Goal: Find specific page/section: Find specific page/section

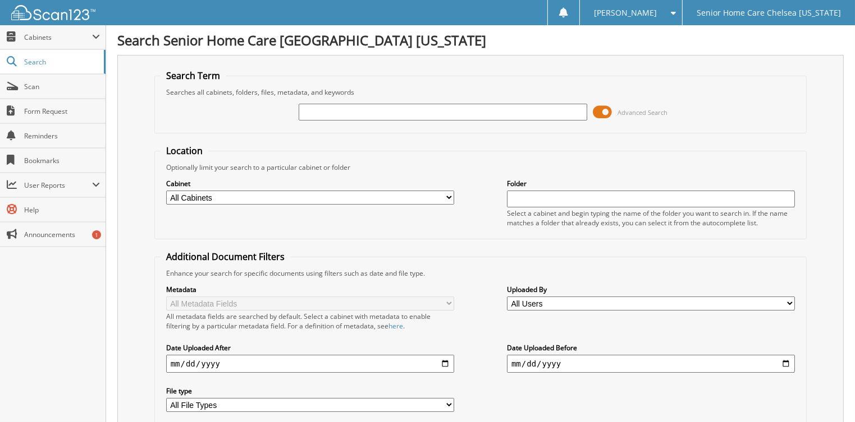
click at [426, 110] on input "text" at bounding box center [442, 112] width 288 height 17
type input "noheliz"
click at [599, 111] on span at bounding box center [601, 112] width 19 height 17
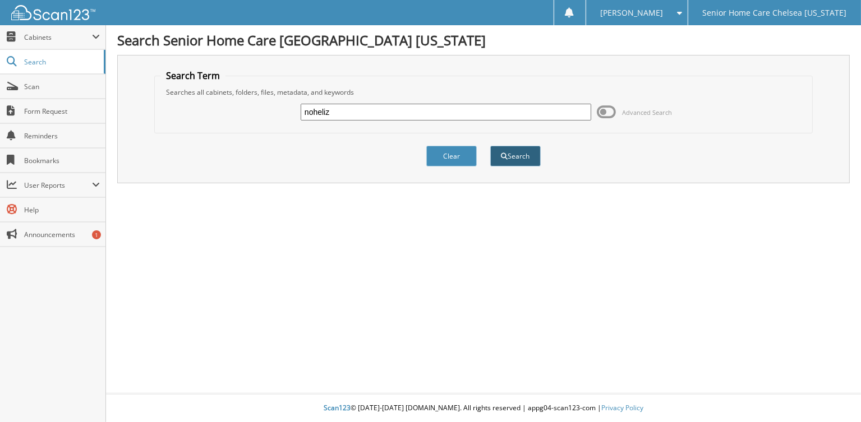
click at [530, 153] on button "Search" at bounding box center [515, 156] width 50 height 21
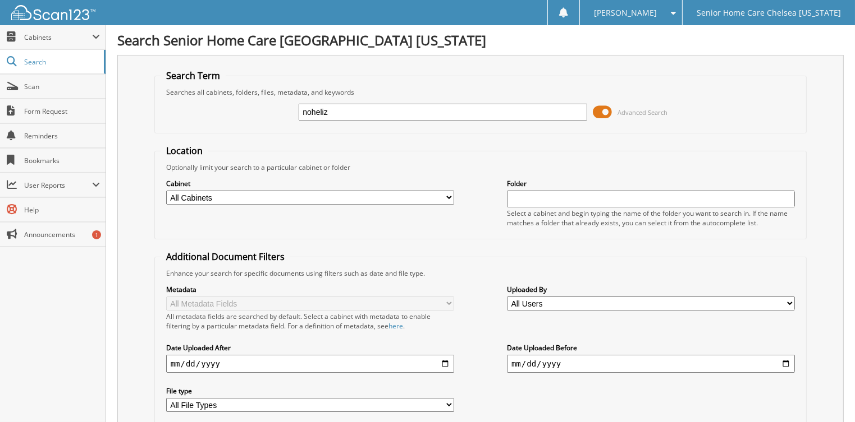
click at [609, 113] on span at bounding box center [601, 112] width 19 height 17
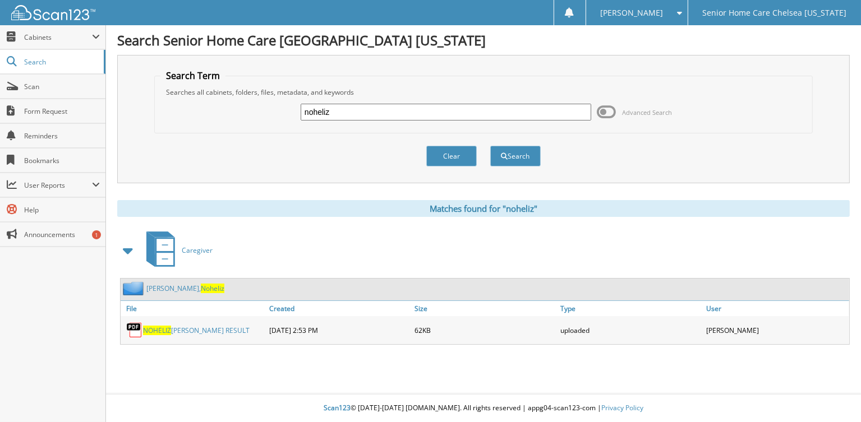
click at [201, 284] on span "Noheliz" at bounding box center [213, 289] width 24 height 10
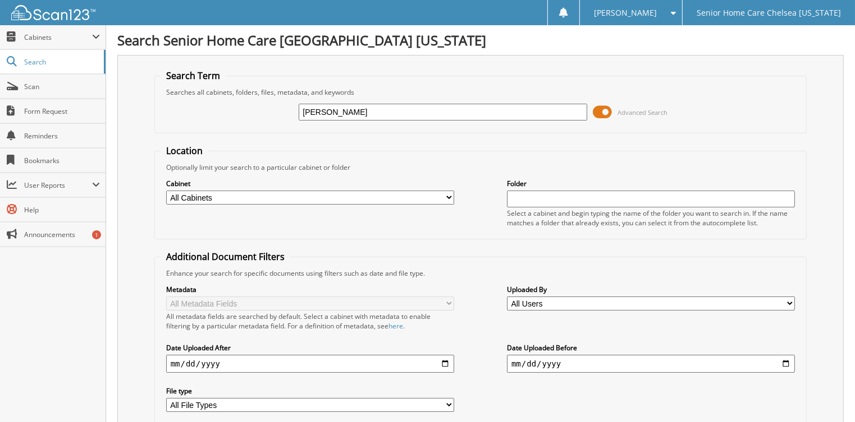
type input "jamie"
click at [599, 108] on span at bounding box center [601, 112] width 19 height 17
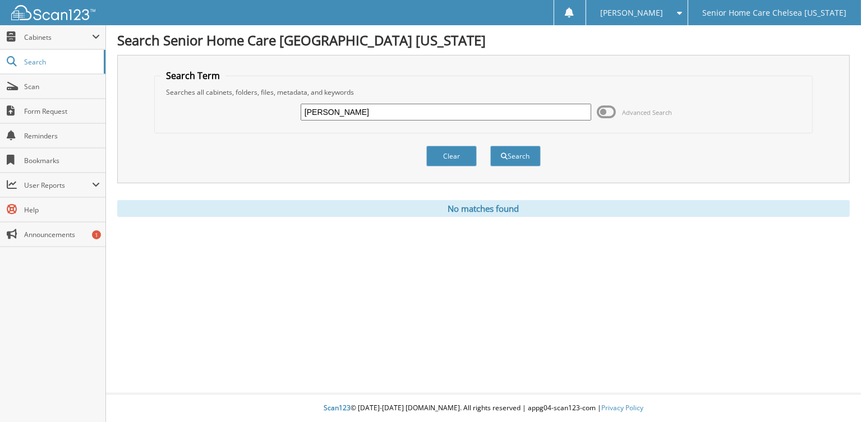
drag, startPoint x: 466, startPoint y: 150, endPoint x: 459, endPoint y: 135, distance: 16.8
click at [465, 150] on button "Clear" at bounding box center [451, 156] width 50 height 21
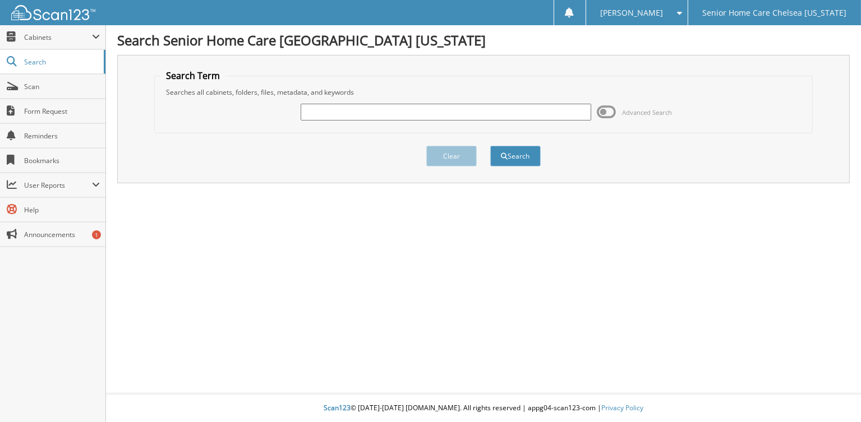
click at [444, 120] on div at bounding box center [446, 112] width 291 height 19
click at [442, 112] on input "text" at bounding box center [446, 112] width 291 height 17
type input "Gifford"
click at [490, 146] on button "Search" at bounding box center [515, 156] width 50 height 21
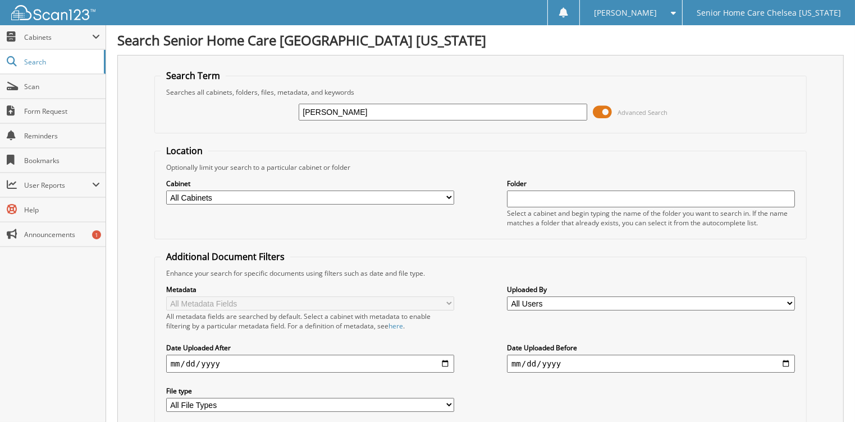
click at [594, 110] on span at bounding box center [601, 112] width 19 height 17
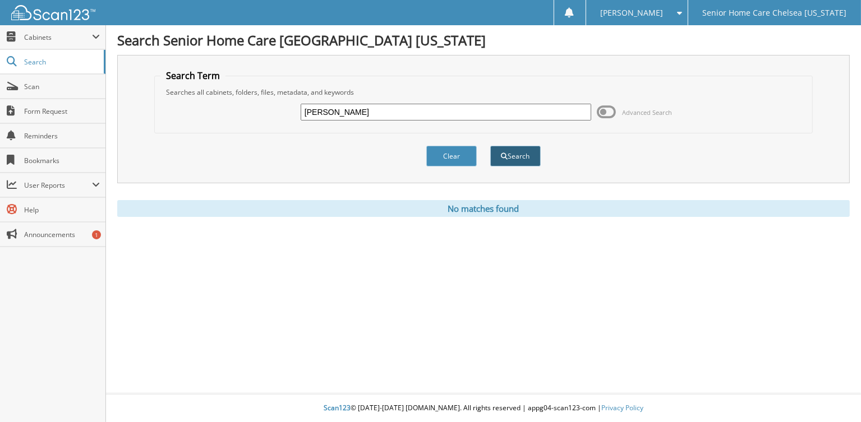
click at [511, 157] on button "Search" at bounding box center [515, 156] width 50 height 21
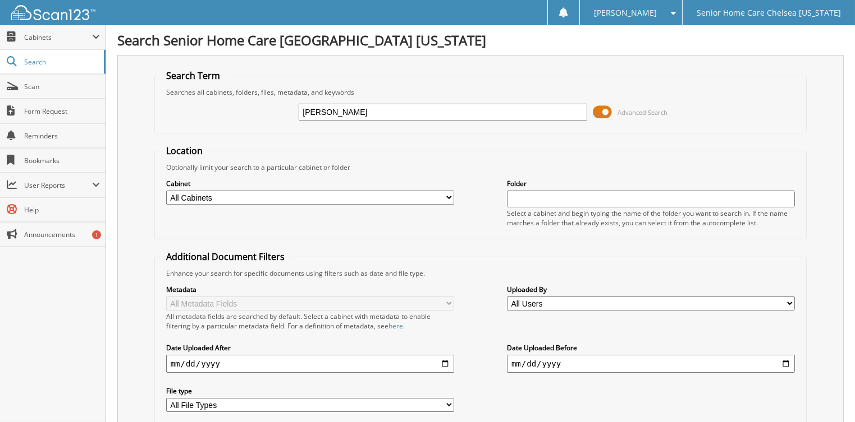
click at [605, 111] on span at bounding box center [601, 112] width 19 height 17
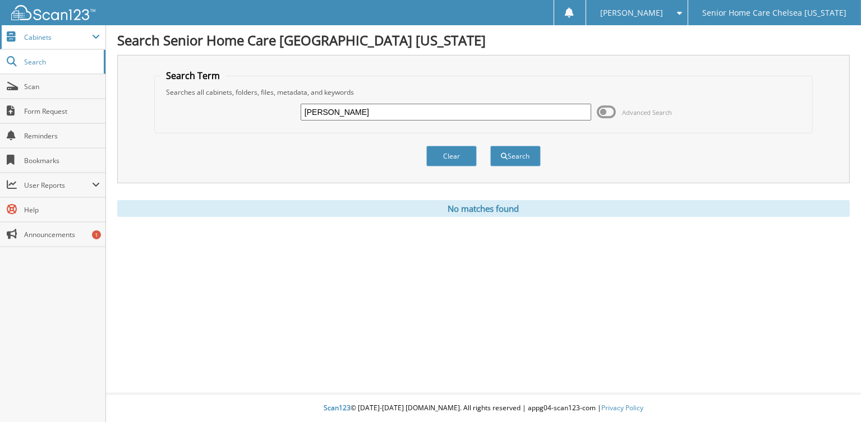
click at [56, 39] on span "Cabinets" at bounding box center [58, 38] width 68 height 10
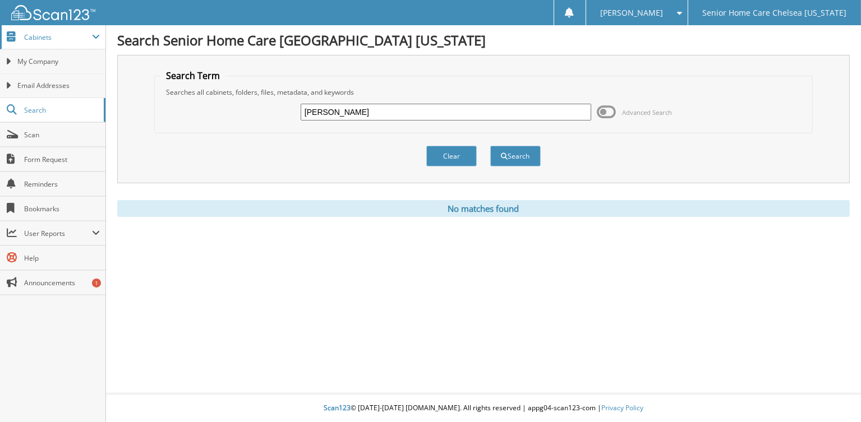
click at [62, 40] on span "Cabinets" at bounding box center [58, 38] width 68 height 10
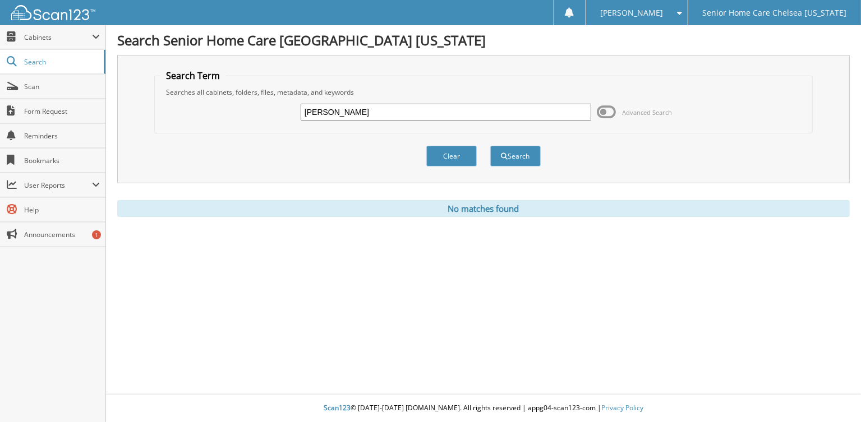
drag, startPoint x: 61, startPoint y: 36, endPoint x: 63, endPoint y: 50, distance: 14.7
click at [62, 41] on span "Cabinets" at bounding box center [58, 38] width 68 height 10
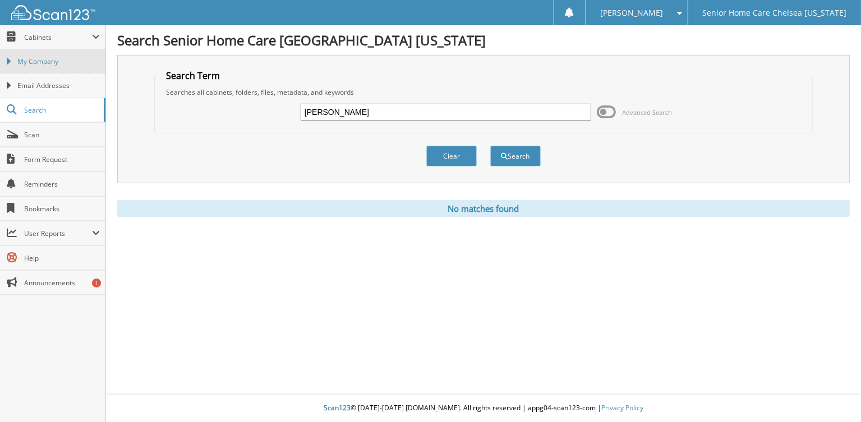
click at [65, 57] on span "My Company" at bounding box center [58, 62] width 82 height 10
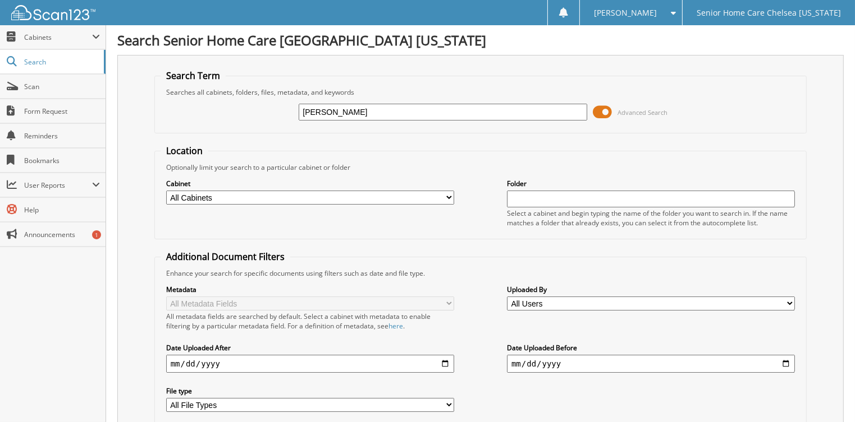
type input "[PERSON_NAME]"
click at [600, 113] on span at bounding box center [601, 112] width 19 height 17
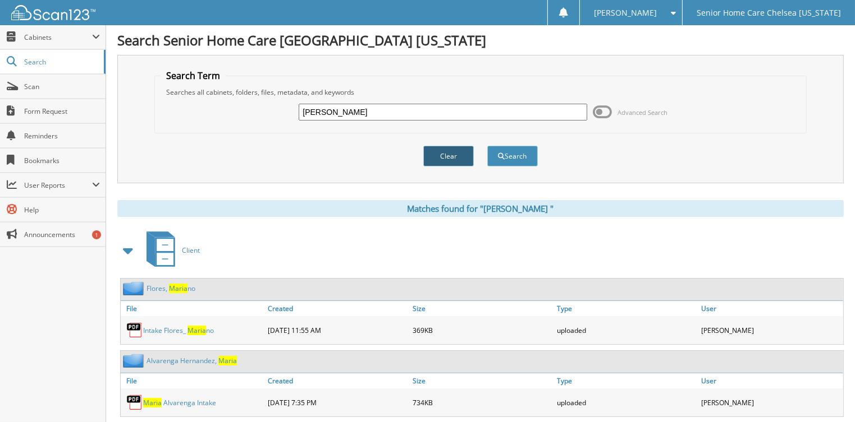
click at [437, 153] on button "Clear" at bounding box center [448, 156] width 50 height 21
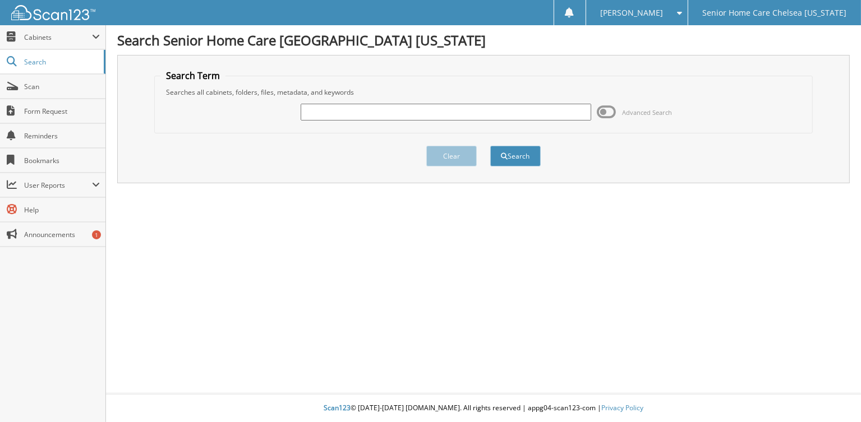
click at [384, 109] on input "text" at bounding box center [446, 112] width 291 height 17
type input "MARIA GONZALEZ"
click at [502, 150] on button "Search" at bounding box center [515, 156] width 50 height 21
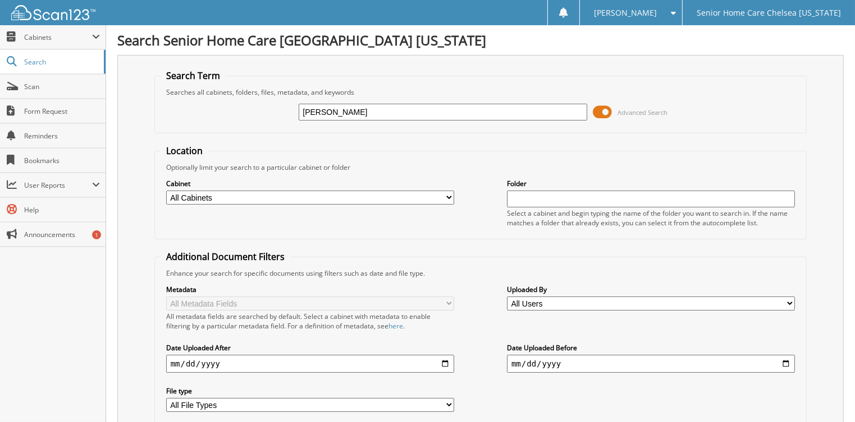
drag, startPoint x: 608, startPoint y: 113, endPoint x: 591, endPoint y: 128, distance: 22.3
click at [607, 113] on span at bounding box center [601, 112] width 19 height 17
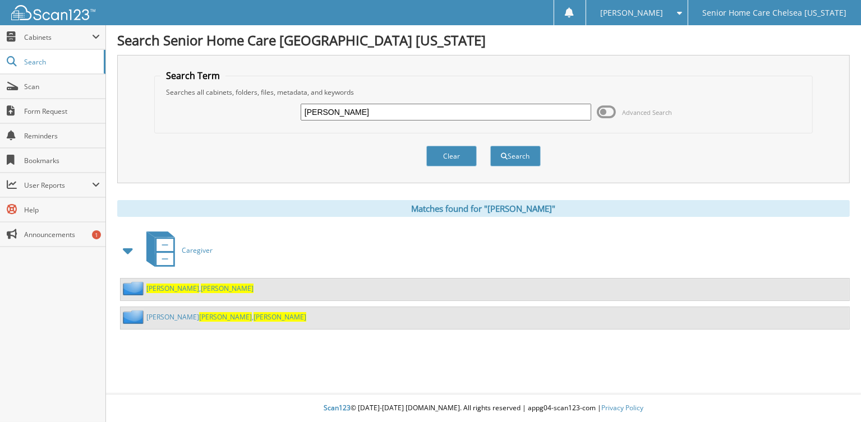
click at [162, 284] on span "Gonzalez" at bounding box center [172, 289] width 53 height 10
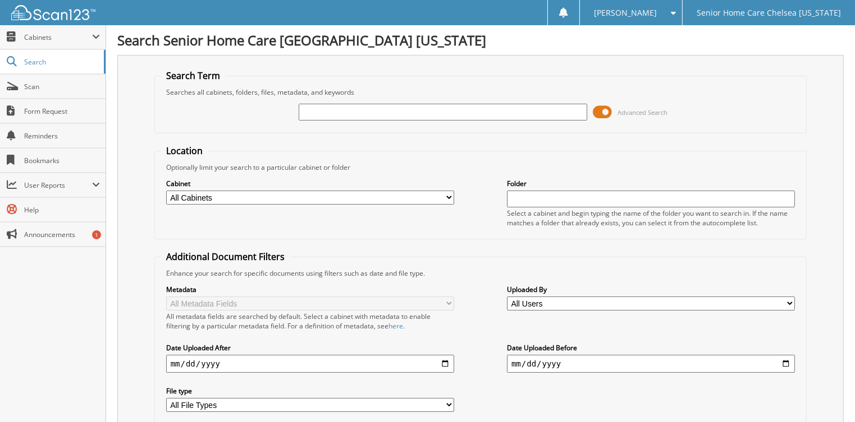
click at [386, 112] on input "text" at bounding box center [442, 112] width 288 height 17
click at [33, 82] on span "Scan" at bounding box center [62, 87] width 76 height 10
type input "[PERSON_NAME]"
drag, startPoint x: 604, startPoint y: 105, endPoint x: 600, endPoint y: 116, distance: 11.4
click at [603, 108] on span at bounding box center [601, 112] width 19 height 17
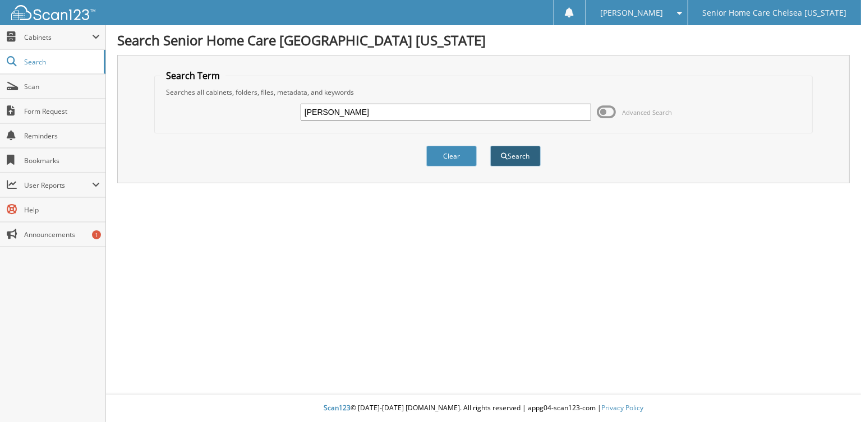
click at [527, 151] on button "Search" at bounding box center [515, 156] width 50 height 21
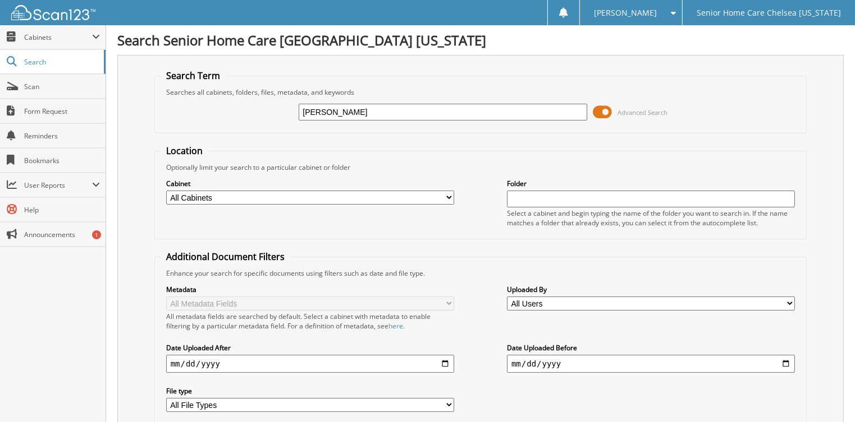
click at [596, 114] on span at bounding box center [601, 112] width 19 height 17
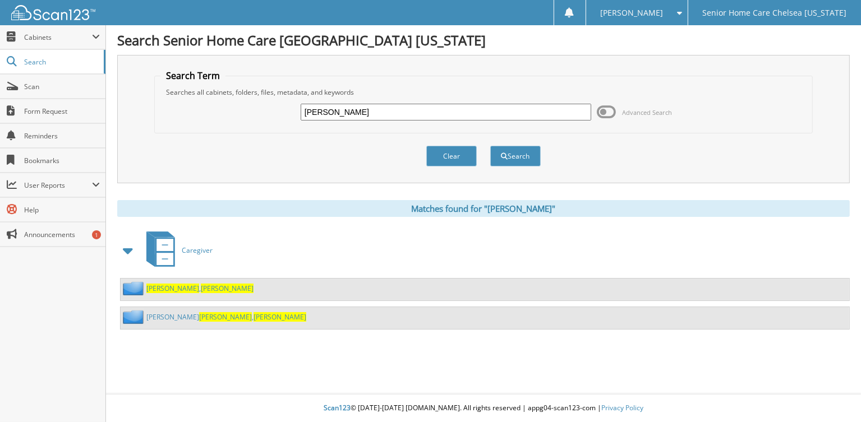
click at [201, 285] on span "[PERSON_NAME]" at bounding box center [227, 289] width 53 height 10
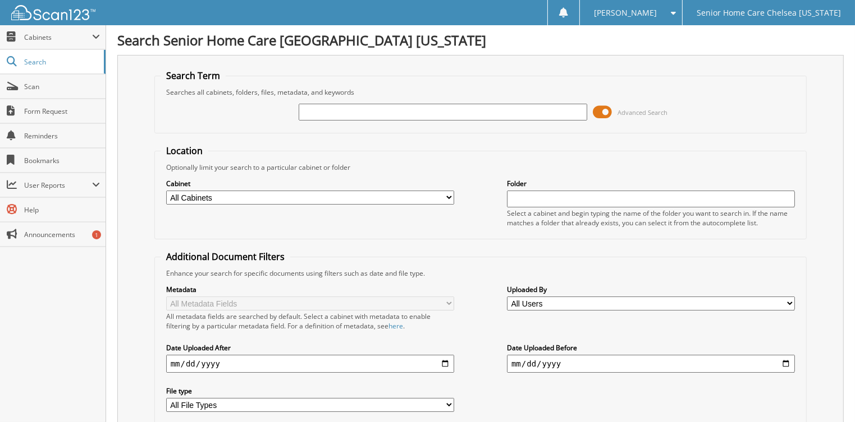
click at [445, 118] on input "text" at bounding box center [442, 112] width 288 height 17
click at [71, 82] on span "Scan" at bounding box center [62, 87] width 76 height 10
drag, startPoint x: 0, startPoint y: 0, endPoint x: 344, endPoint y: 103, distance: 359.5
click at [344, 104] on input "text" at bounding box center [442, 112] width 288 height 17
type input "G"
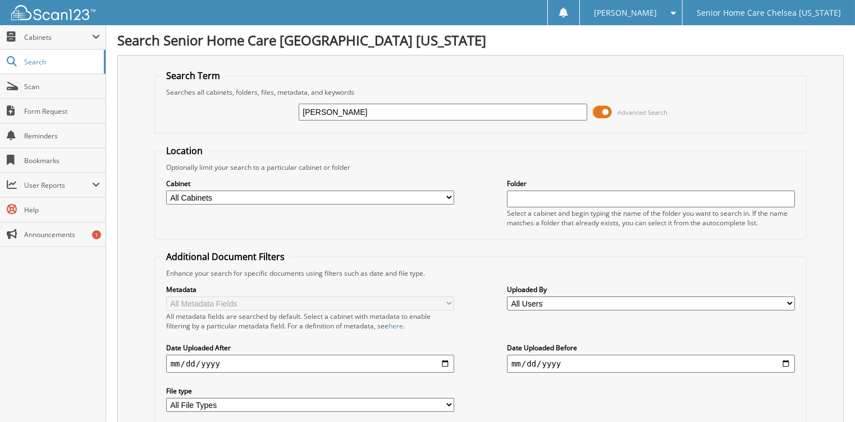
type input "[PERSON_NAME]"
drag, startPoint x: 603, startPoint y: 112, endPoint x: 594, endPoint y: 117, distance: 10.3
click at [601, 112] on span at bounding box center [601, 112] width 19 height 17
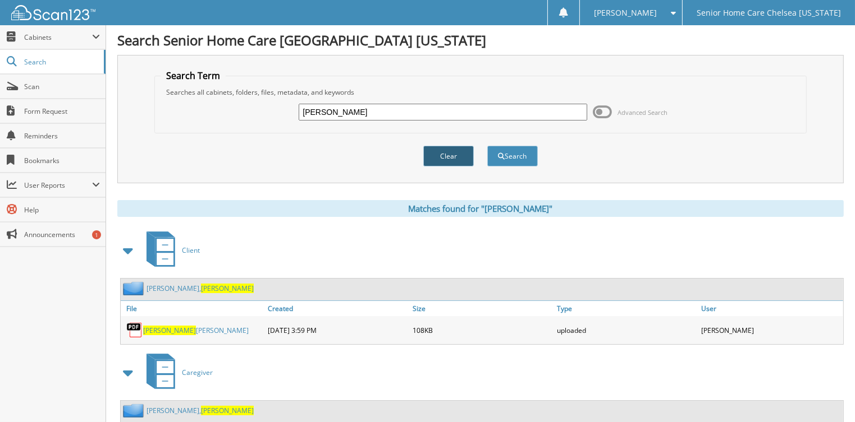
click at [445, 148] on button "Clear" at bounding box center [448, 156] width 50 height 21
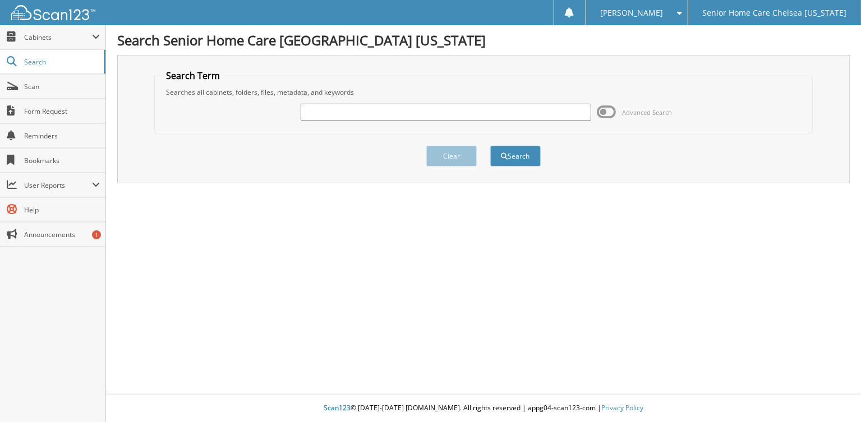
click at [399, 108] on input "text" at bounding box center [446, 112] width 291 height 17
type input "[PERSON_NAME]"
click at [508, 151] on button "Search" at bounding box center [515, 156] width 50 height 21
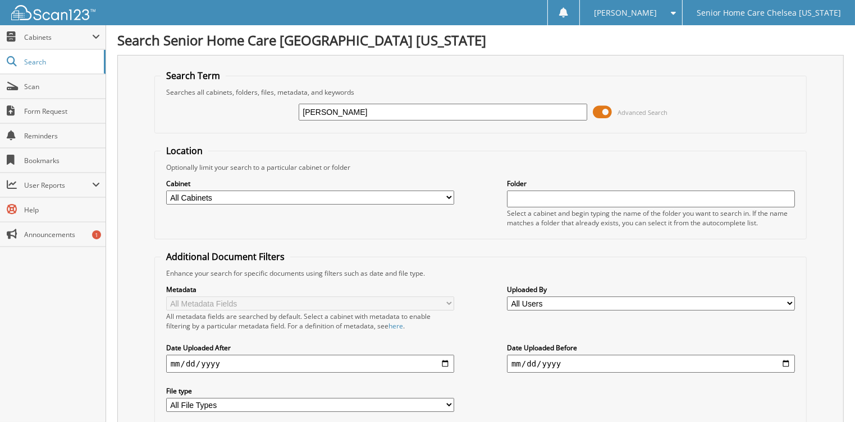
click at [597, 112] on span at bounding box center [601, 112] width 19 height 17
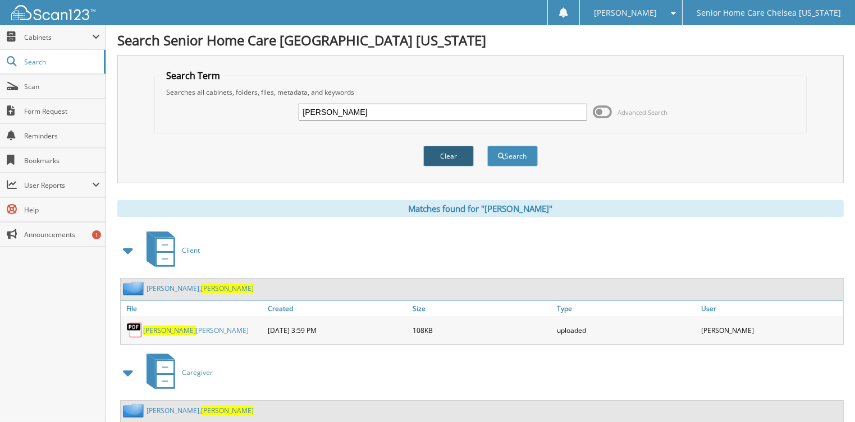
drag, startPoint x: 438, startPoint y: 156, endPoint x: 439, endPoint y: 150, distance: 6.3
click at [438, 156] on button "Clear" at bounding box center [448, 156] width 50 height 21
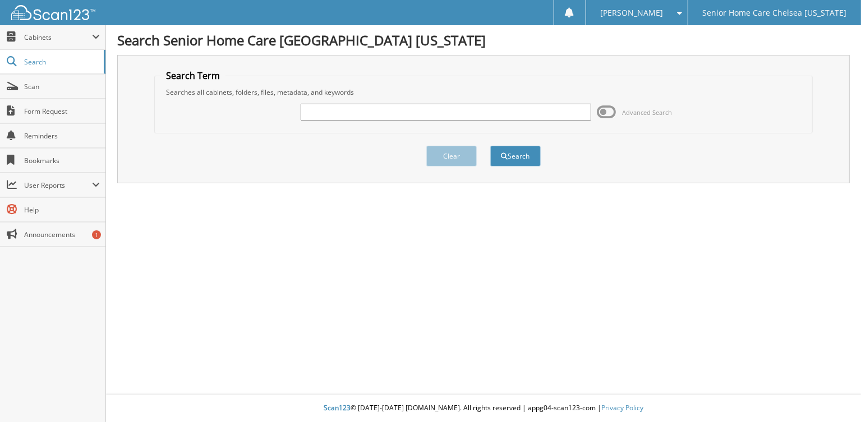
click at [361, 105] on input "text" at bounding box center [446, 112] width 291 height 17
click at [68, 41] on span "Cabinets" at bounding box center [58, 38] width 68 height 10
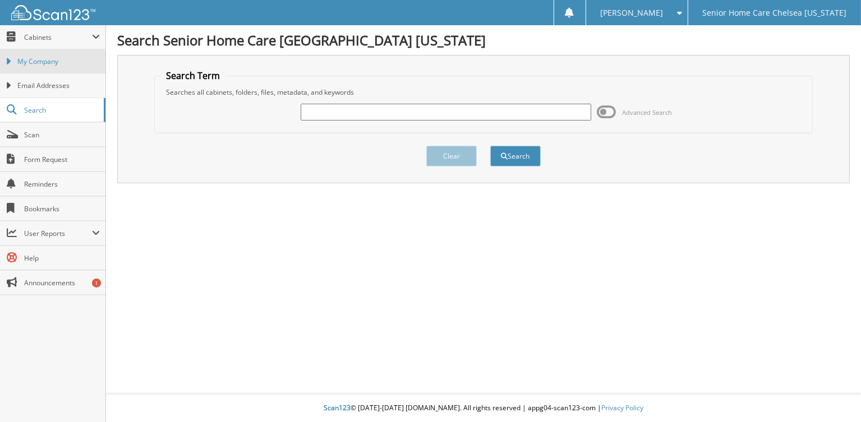
click at [65, 53] on link "My Company" at bounding box center [52, 61] width 105 height 24
